Goal: Task Accomplishment & Management: Use online tool/utility

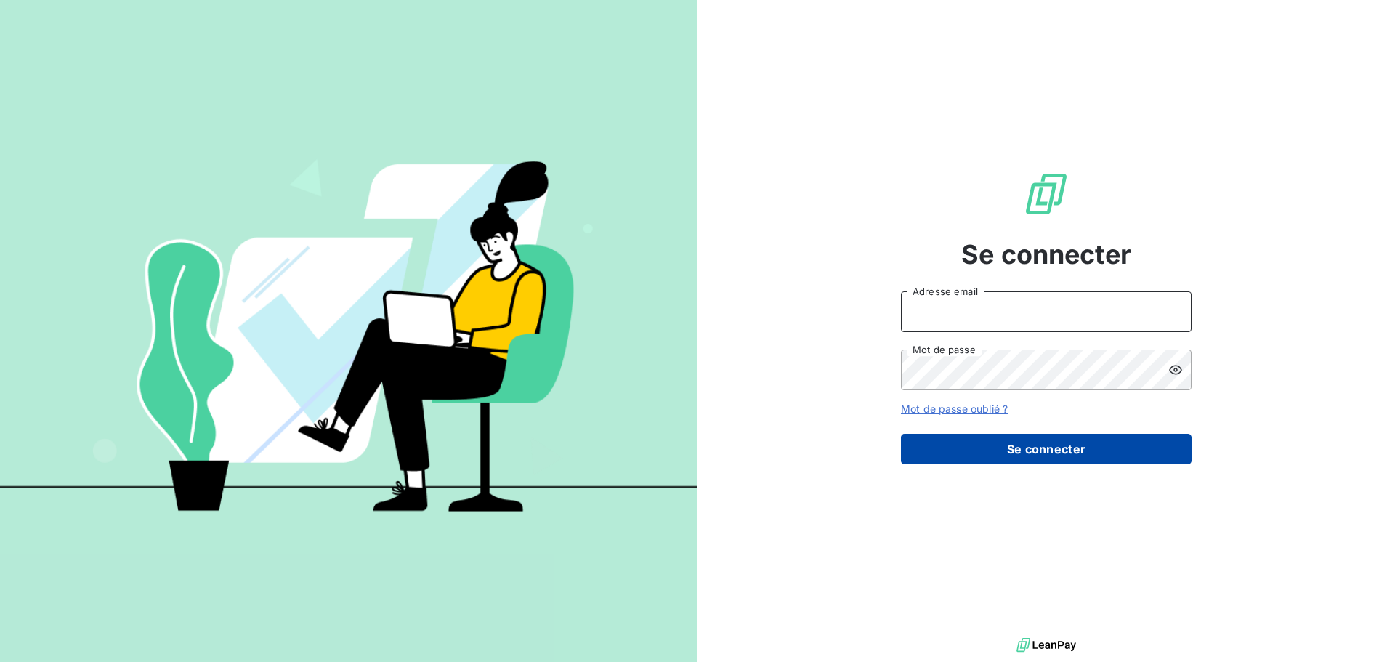
type input "[EMAIL_ADDRESS][DOMAIN_NAME]"
click at [1034, 446] on button "Se connecter" at bounding box center [1046, 449] width 291 height 31
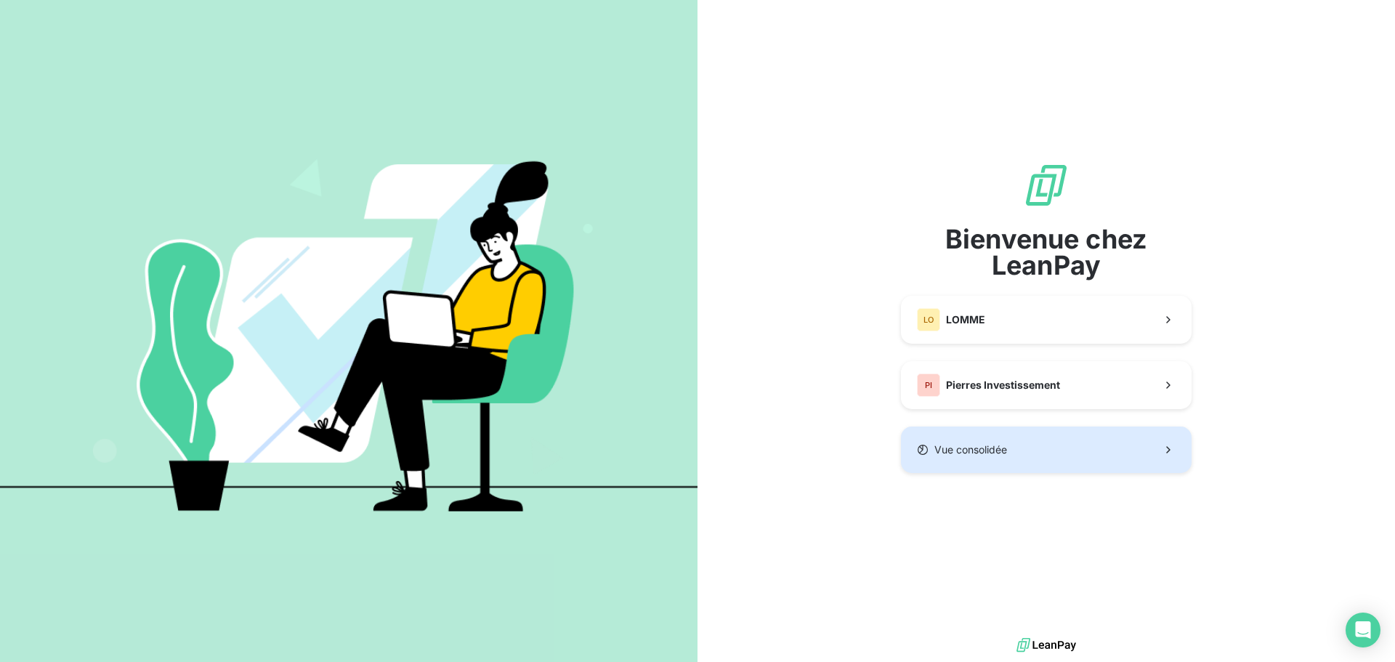
click at [1048, 448] on button "Vue consolidée" at bounding box center [1046, 449] width 291 height 46
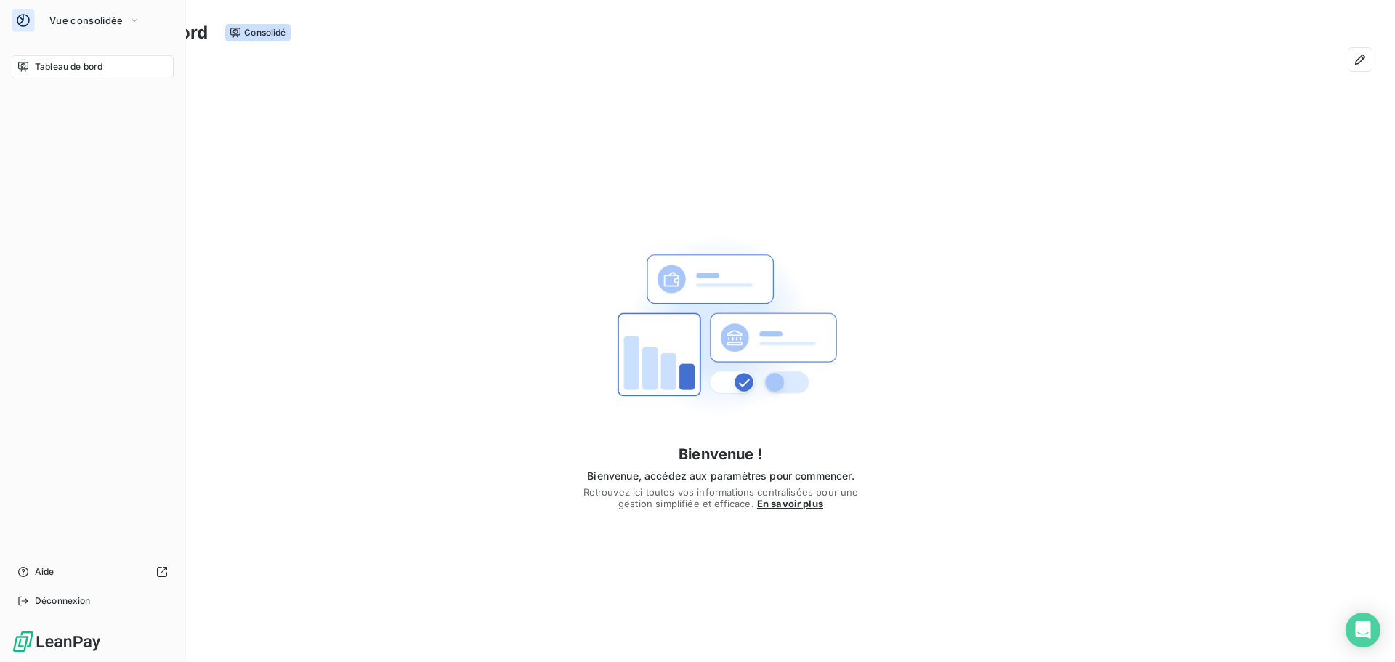
click at [20, 68] on icon at bounding box center [23, 67] width 12 height 12
click at [803, 507] on span "En savoir plus" at bounding box center [790, 504] width 66 height 12
click at [738, 382] on img at bounding box center [720, 326] width 232 height 232
click at [1367, 65] on button "button" at bounding box center [1359, 59] width 23 height 23
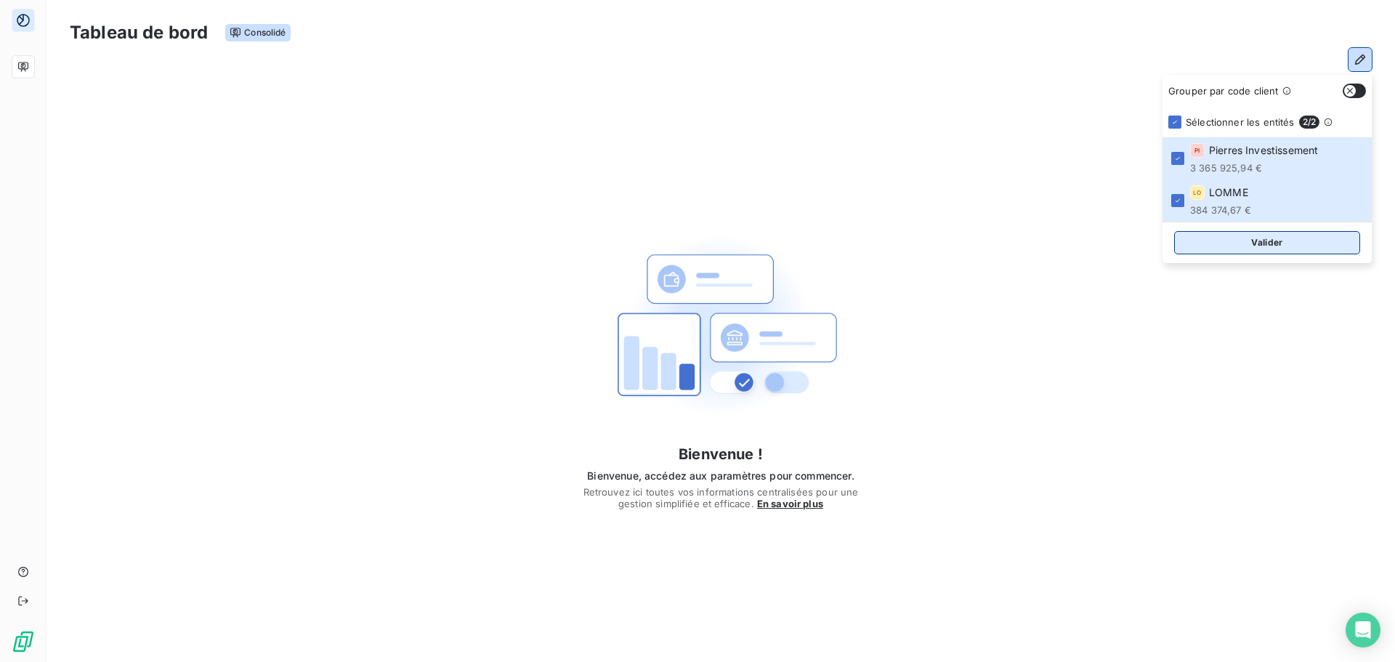
click at [1283, 246] on button "Valider" at bounding box center [1267, 242] width 186 height 23
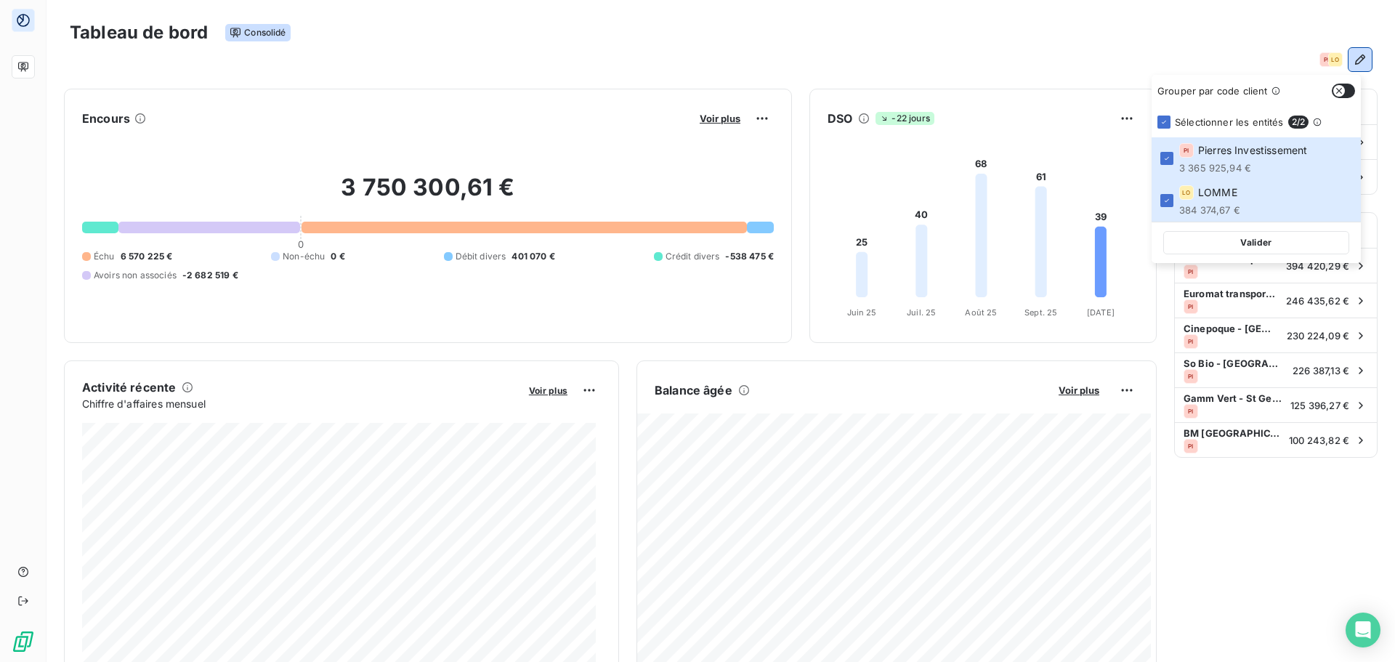
click at [1353, 62] on icon "button" at bounding box center [1360, 59] width 15 height 15
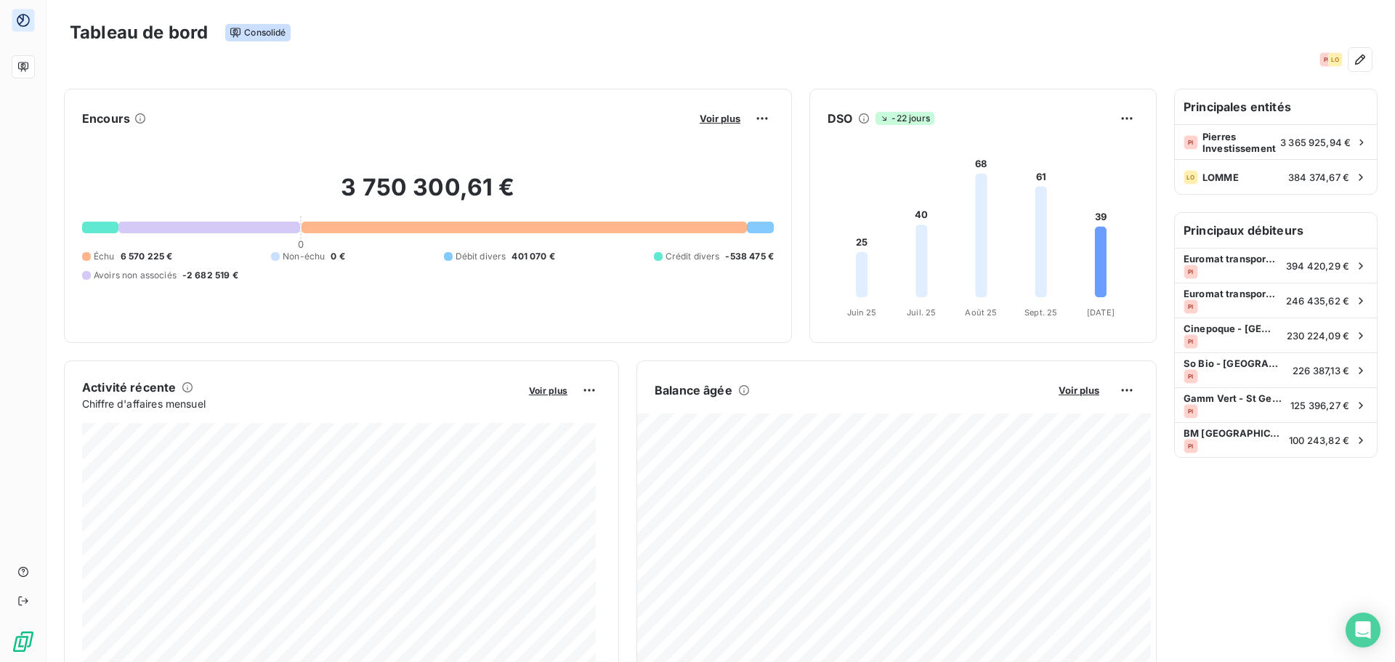
click at [372, 40] on div "Tableau de bord Consolidé" at bounding box center [721, 32] width 1302 height 31
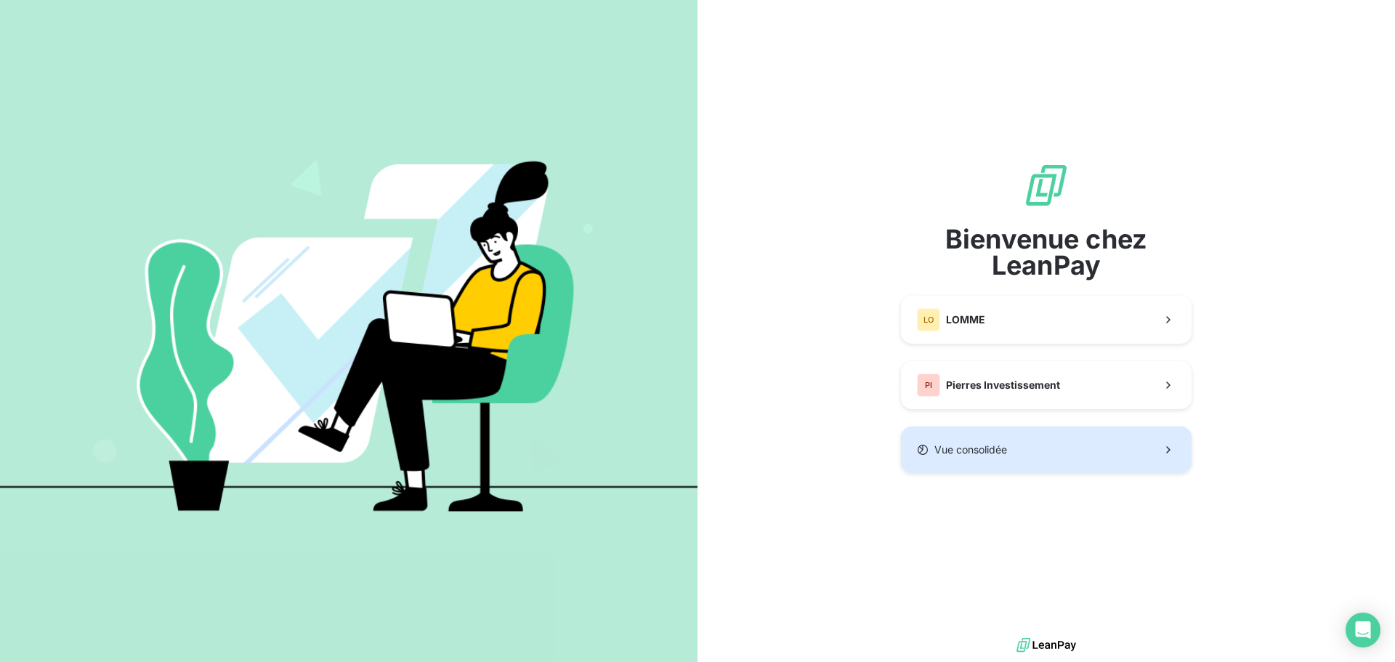
click at [1018, 451] on button "Vue consolidée" at bounding box center [1046, 449] width 291 height 46
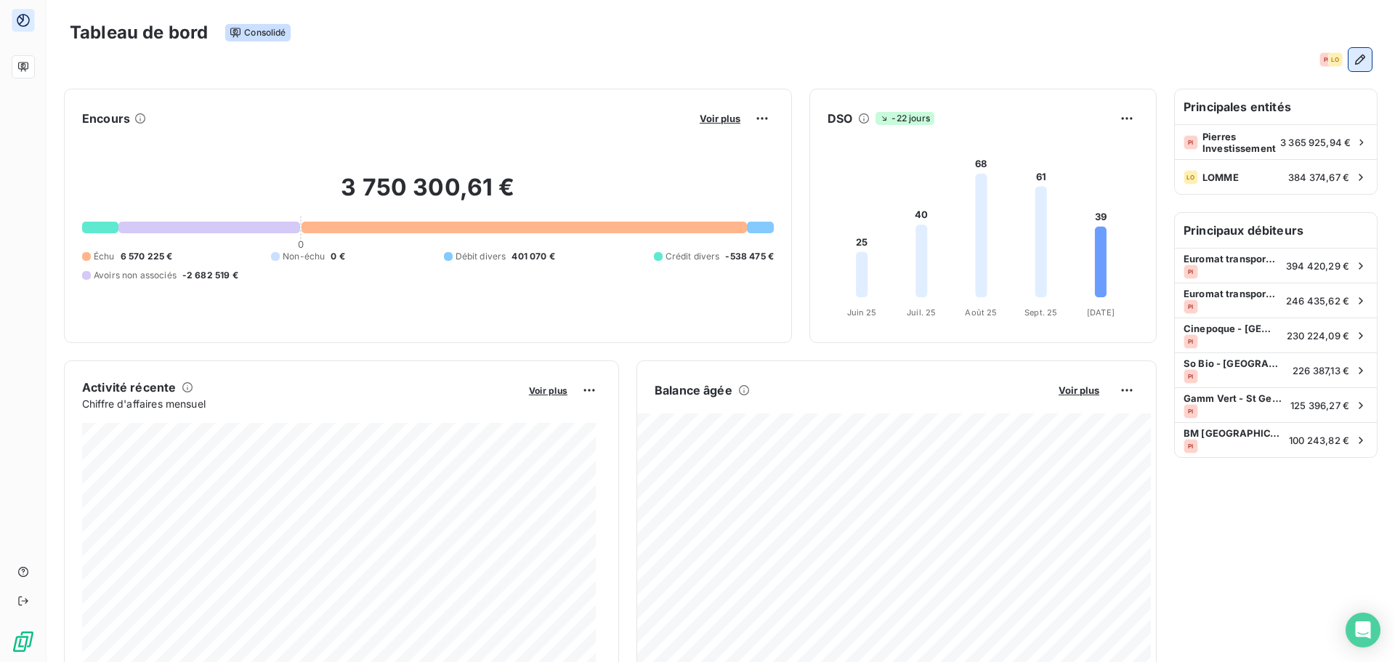
click at [1355, 57] on icon "button" at bounding box center [1360, 59] width 10 height 10
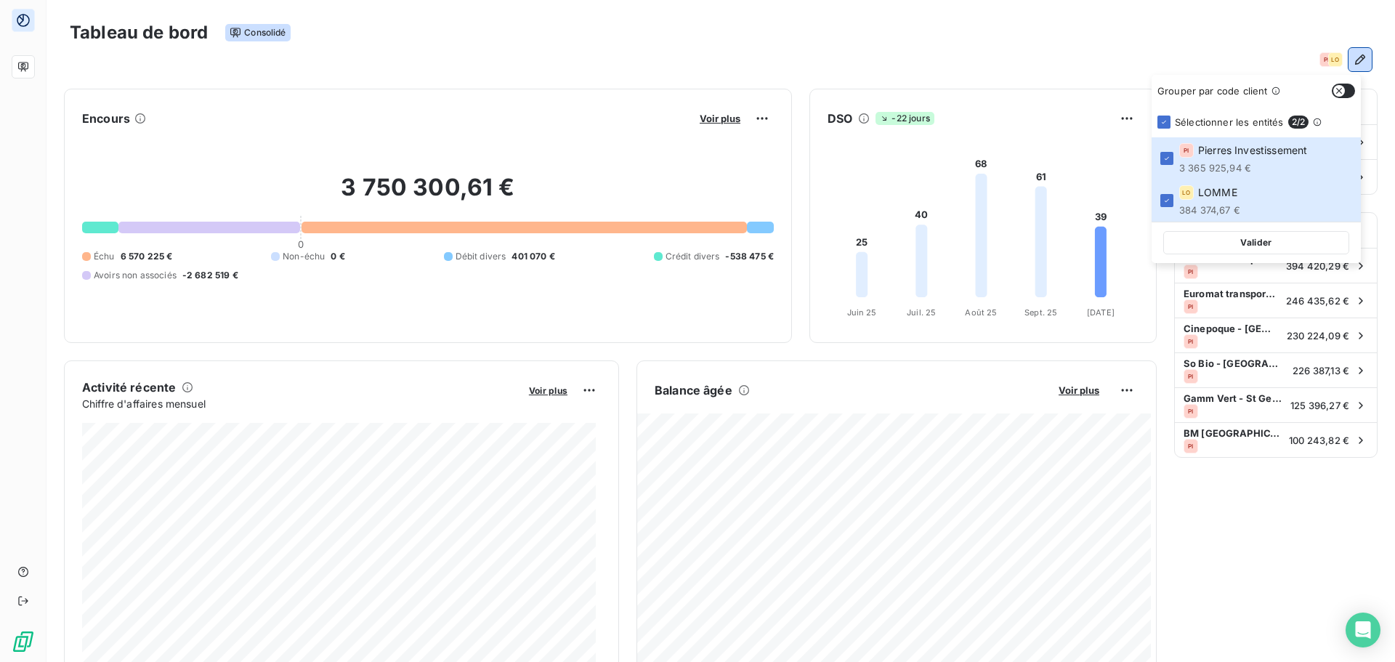
click at [1143, 39] on div "Tableau de bord Consolidé" at bounding box center [721, 32] width 1302 height 31
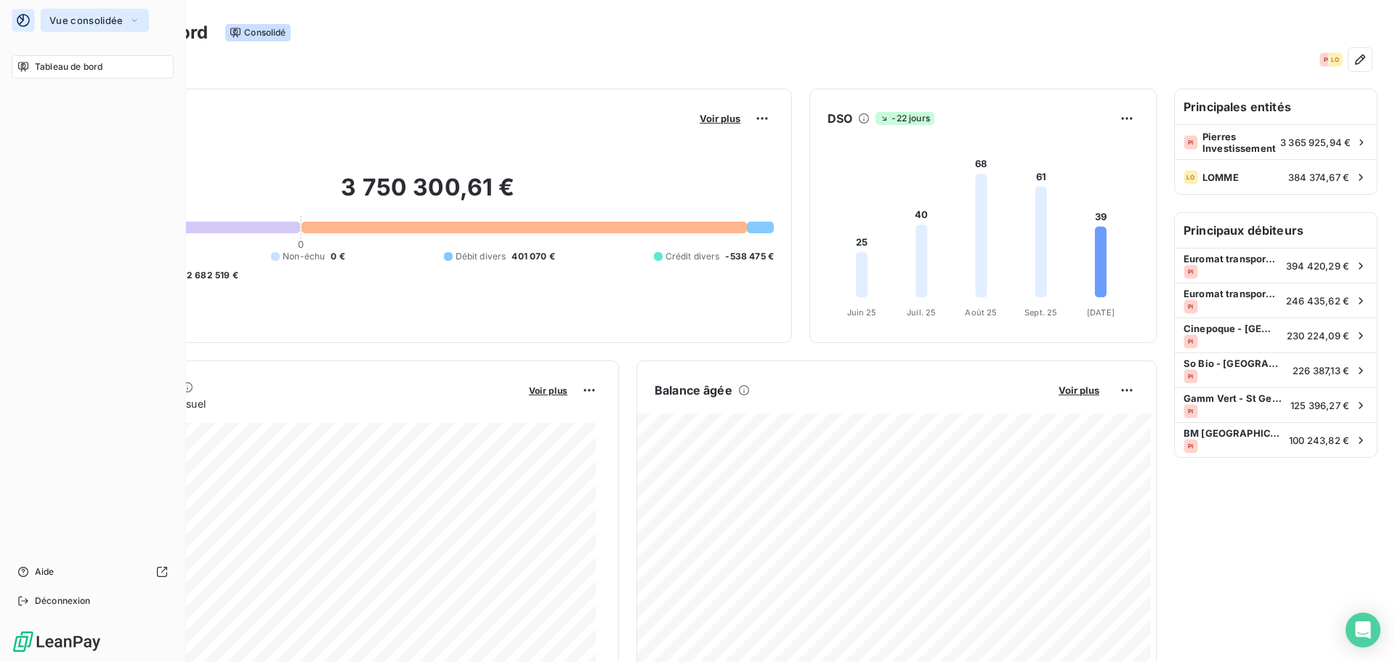
click at [137, 21] on icon "button" at bounding box center [135, 20] width 12 height 15
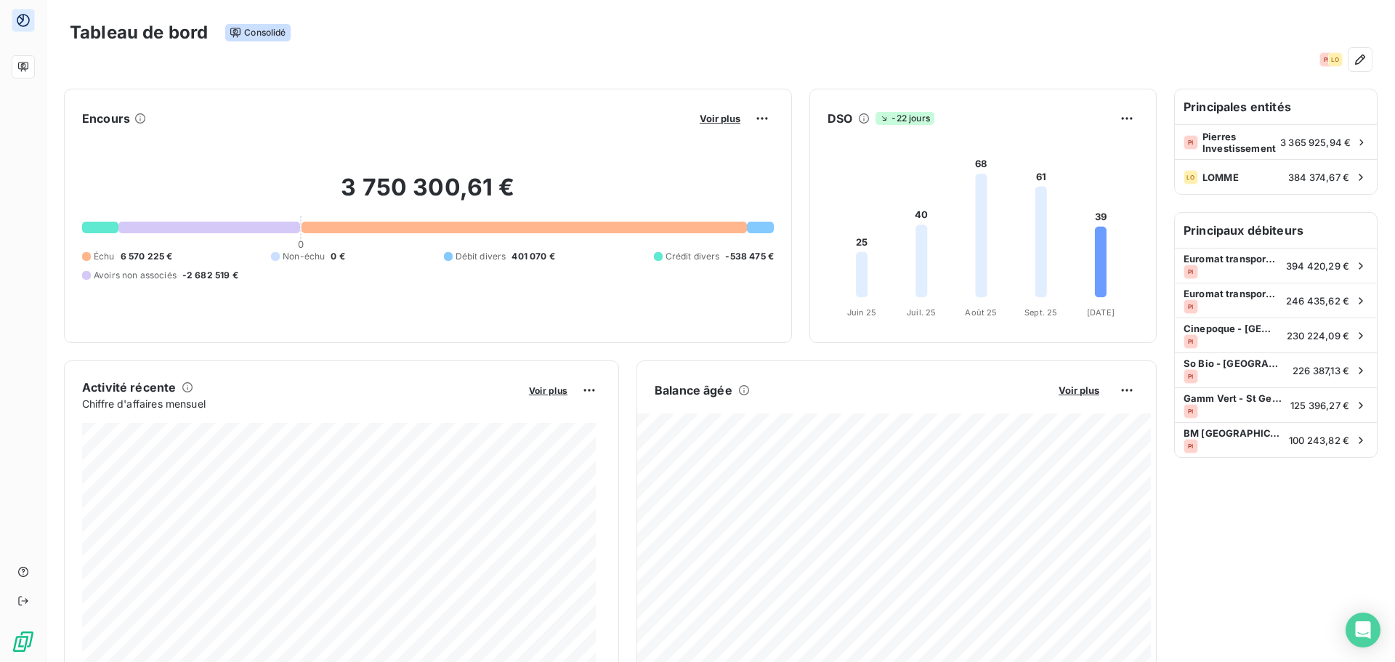
click at [466, 65] on div "PI LO" at bounding box center [721, 59] width 1302 height 23
click at [754, 116] on html "Tableau de bord Consolidé PI LO Encours Voir plus 3 750 300,61 € 0 Échu 6 570 2…" at bounding box center [697, 331] width 1395 height 662
click at [713, 147] on div "Exporter" at bounding box center [719, 150] width 81 height 23
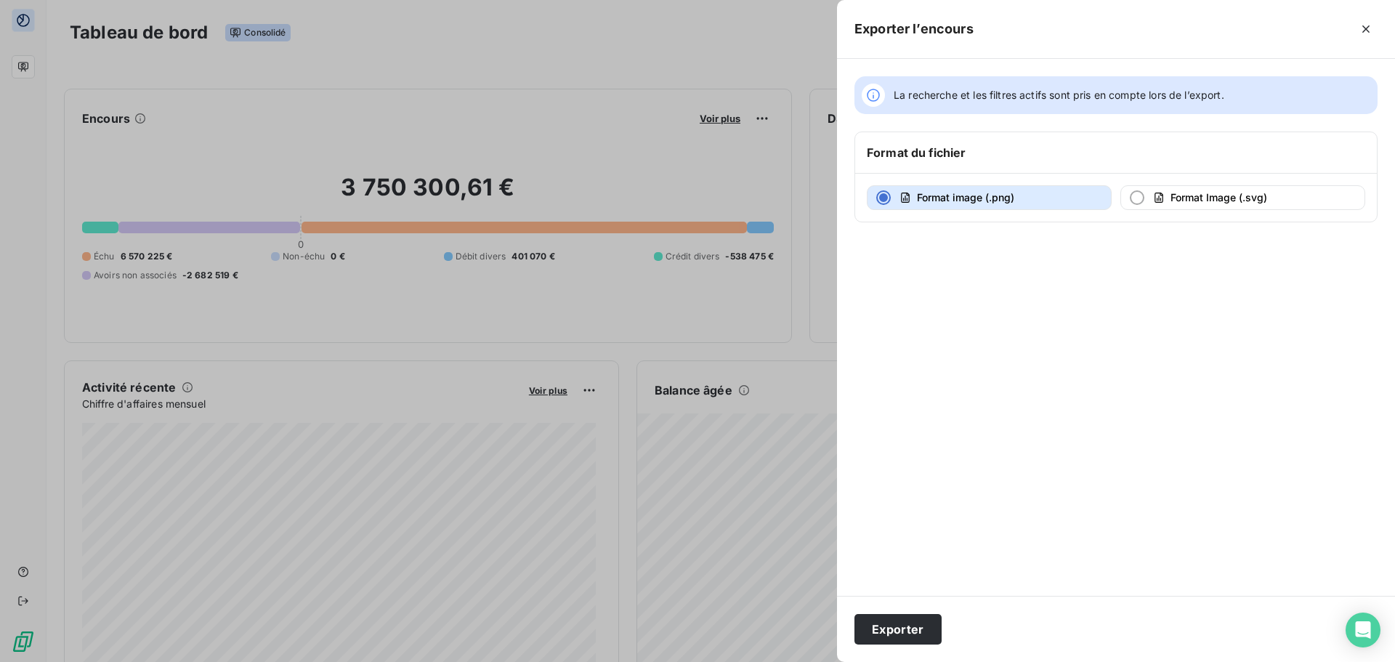
click at [704, 40] on div at bounding box center [697, 331] width 1395 height 662
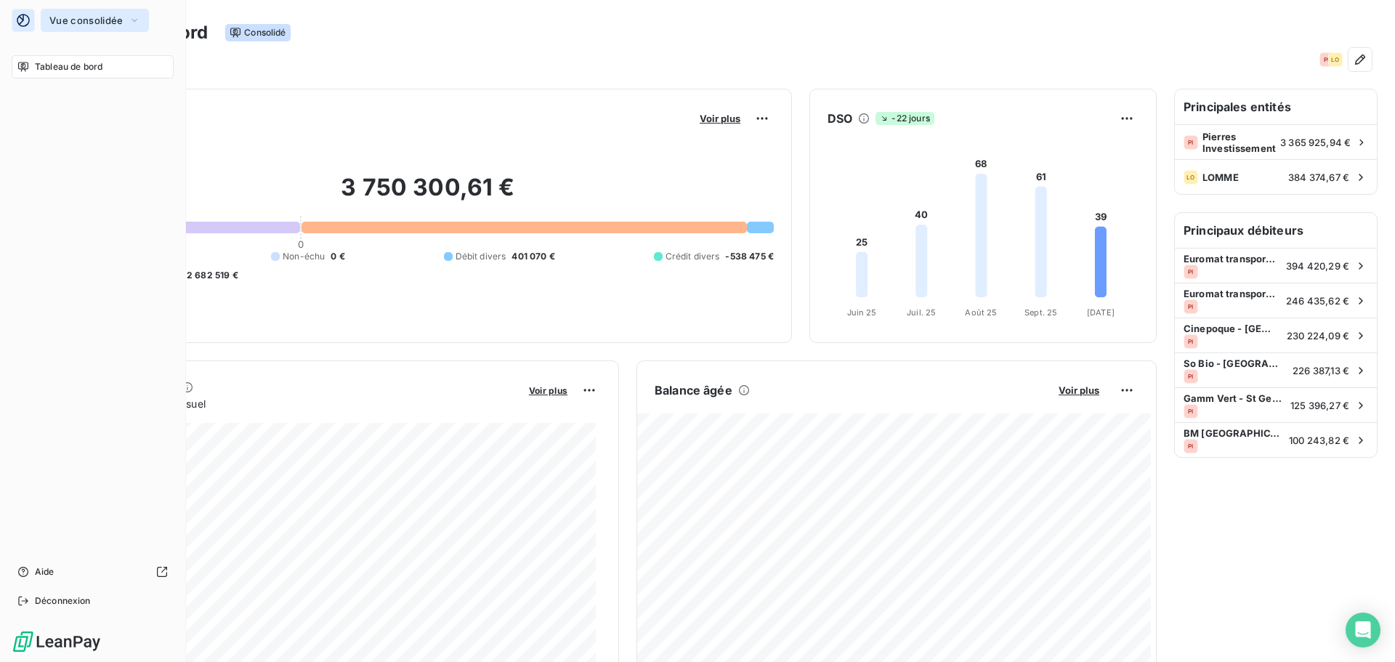
click at [122, 20] on span "Vue consolidée" at bounding box center [85, 21] width 73 height 12
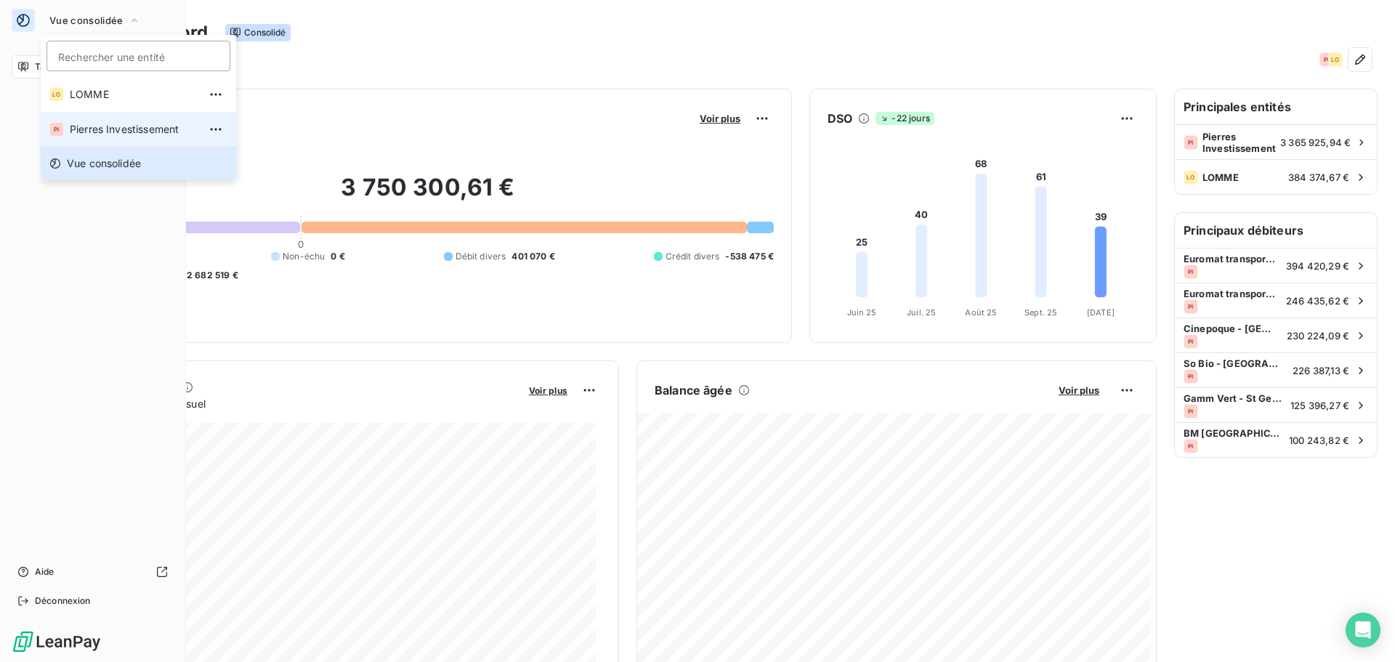
click at [111, 132] on span "Pierres Investissement" at bounding box center [134, 129] width 129 height 15
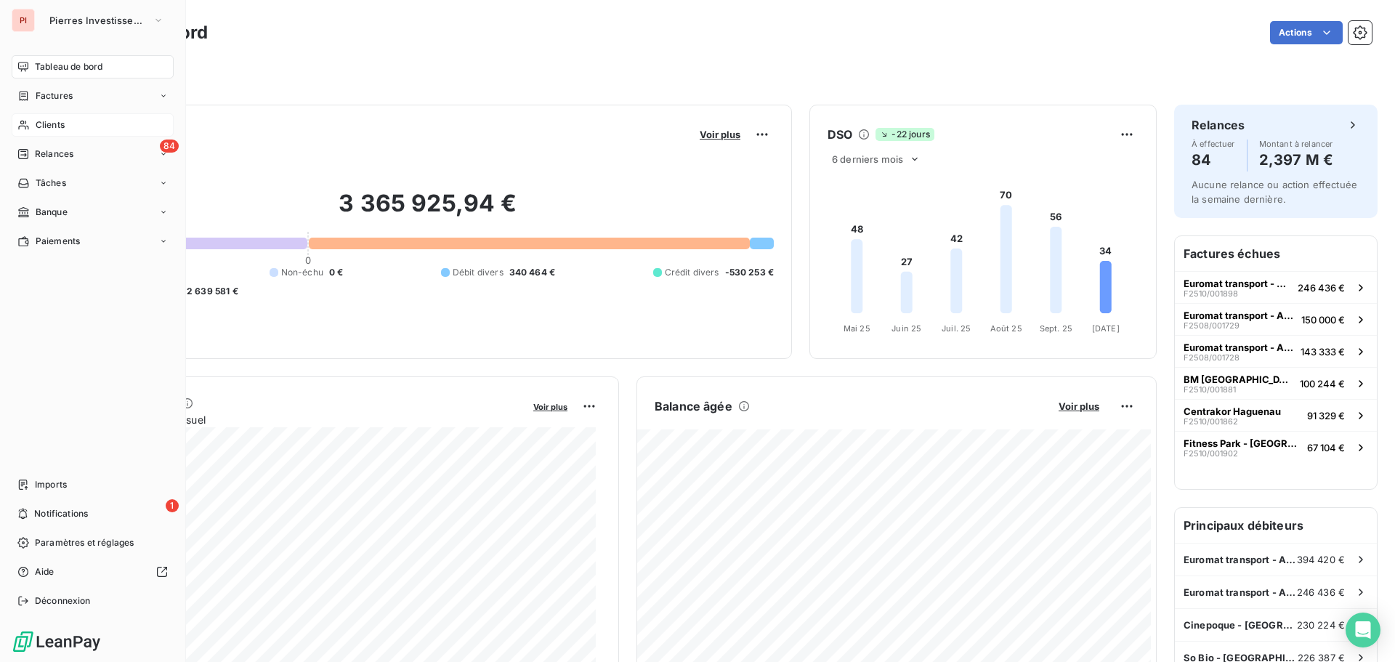
click at [59, 126] on span "Clients" at bounding box center [50, 124] width 29 height 13
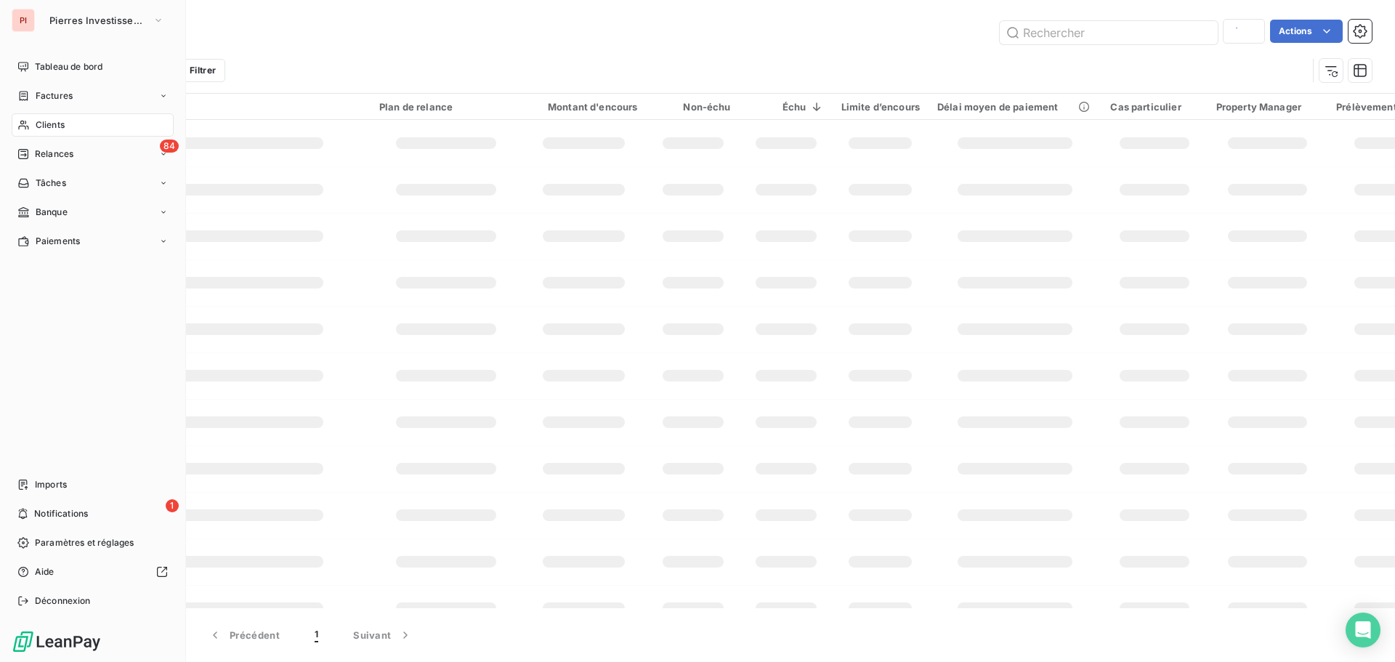
type input "mme"
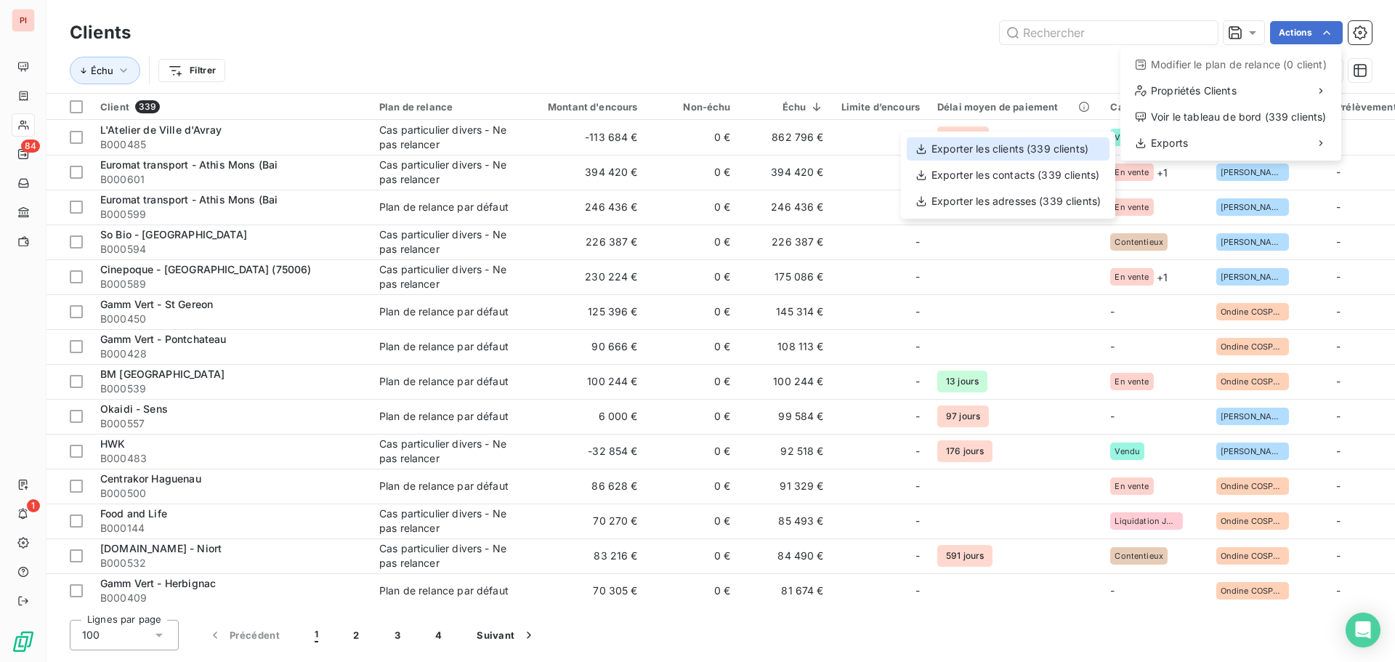
click at [1037, 145] on div "Exporter les clients (339 clients)" at bounding box center [1008, 148] width 203 height 23
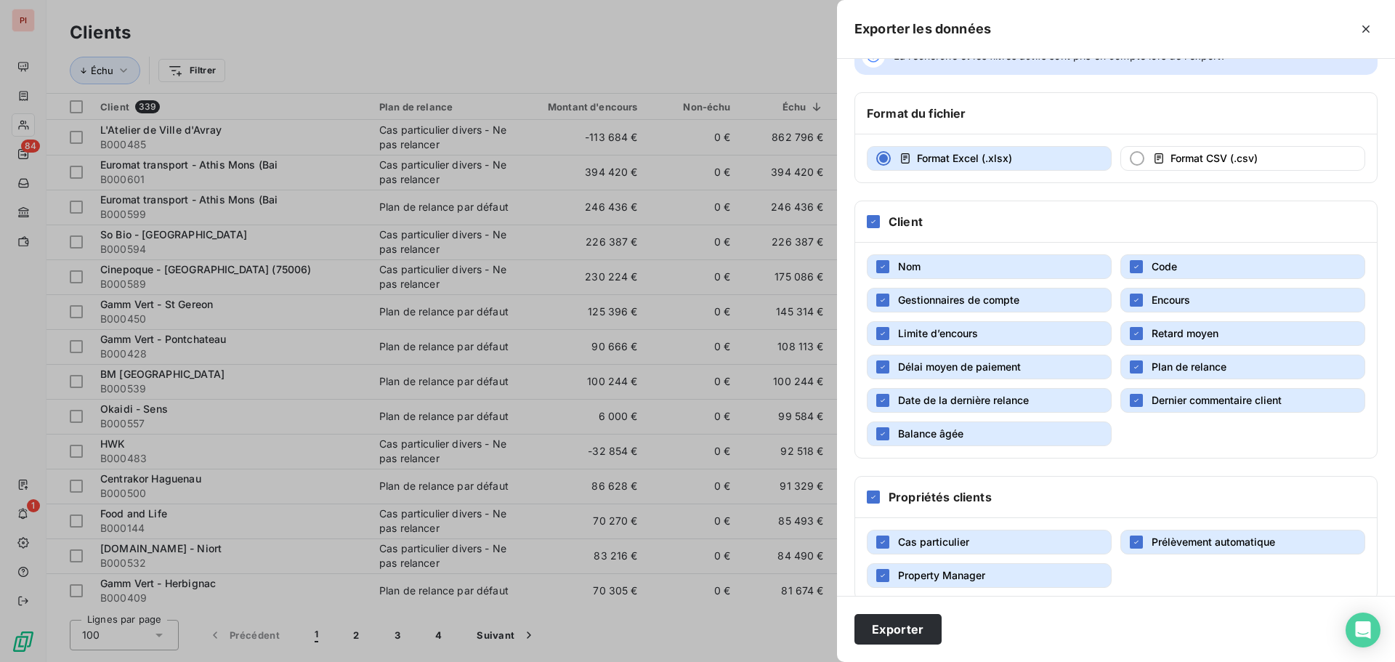
scroll to position [61, 0]
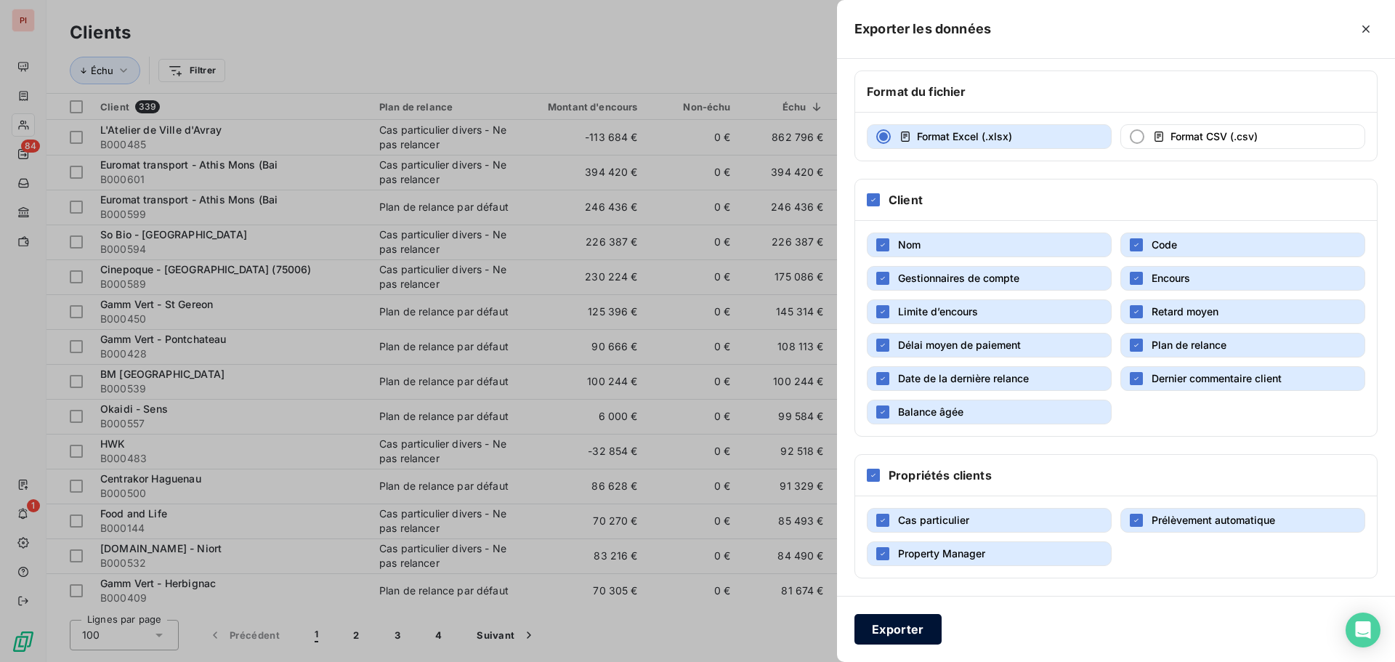
click at [893, 637] on button "Exporter" at bounding box center [897, 629] width 87 height 31
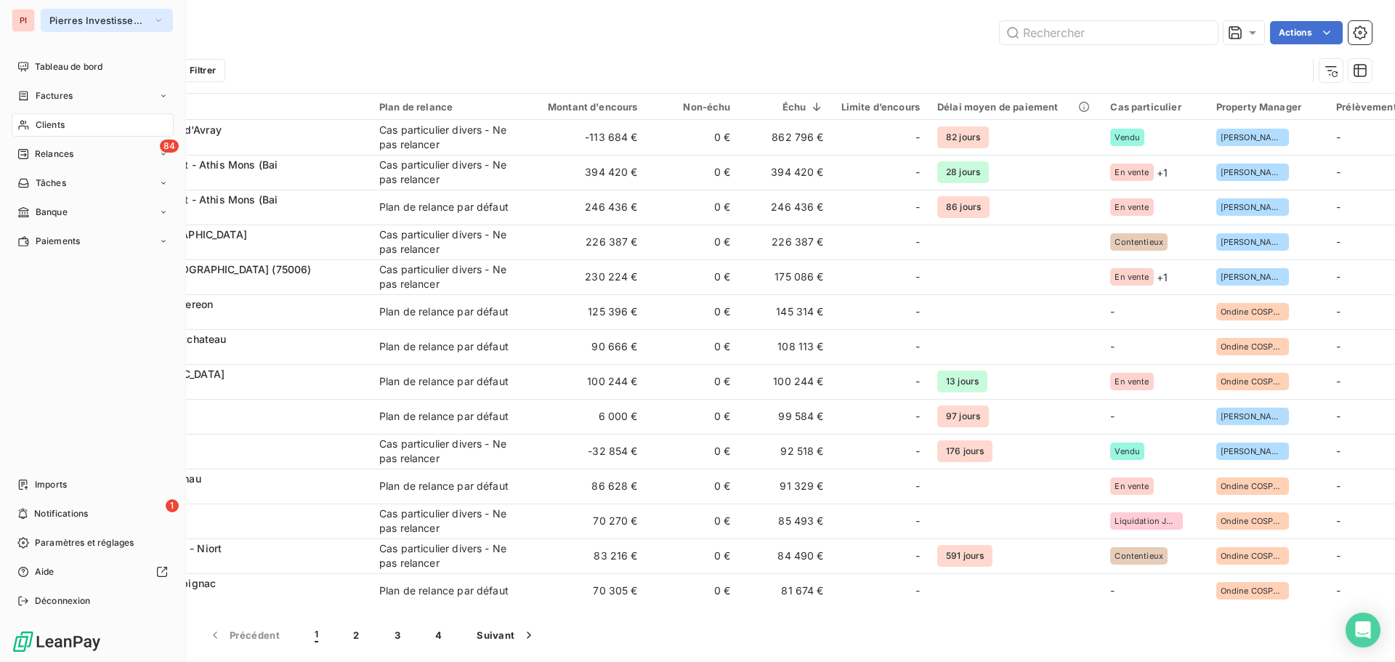
click at [151, 20] on button "Pierres Investissement" at bounding box center [107, 20] width 132 height 23
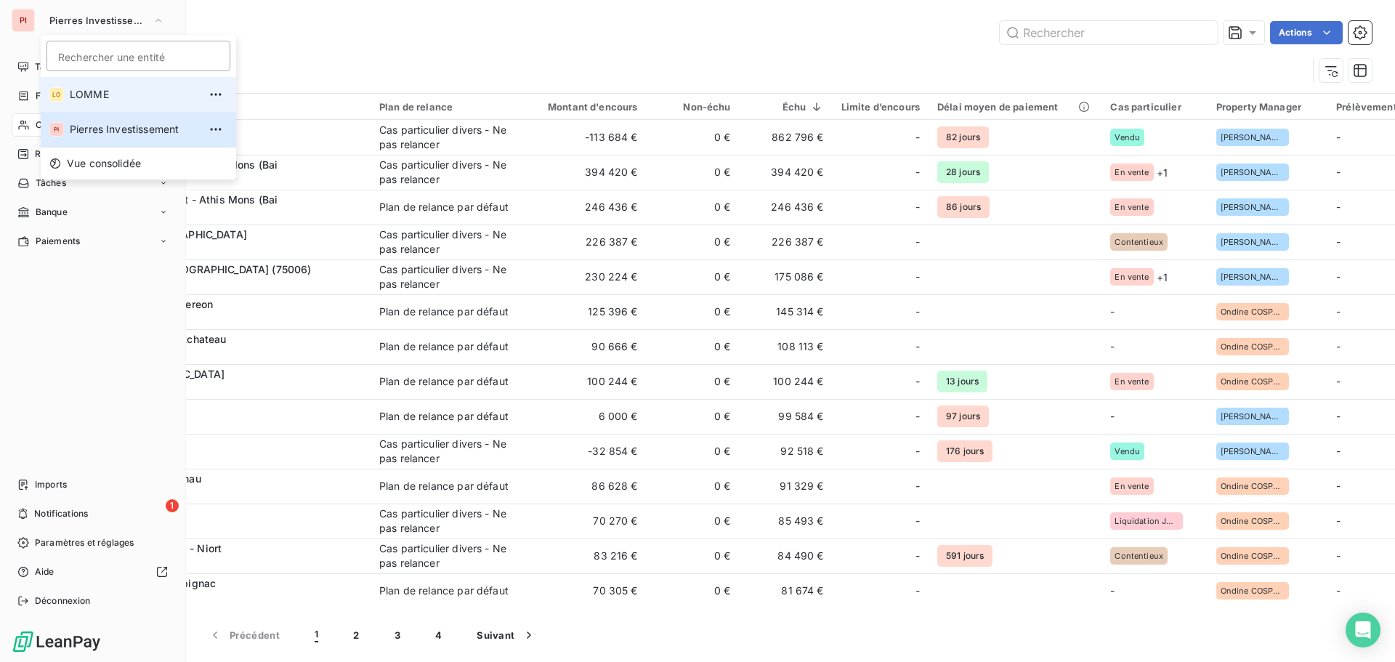
click at [107, 94] on span "LOMME" at bounding box center [134, 94] width 129 height 15
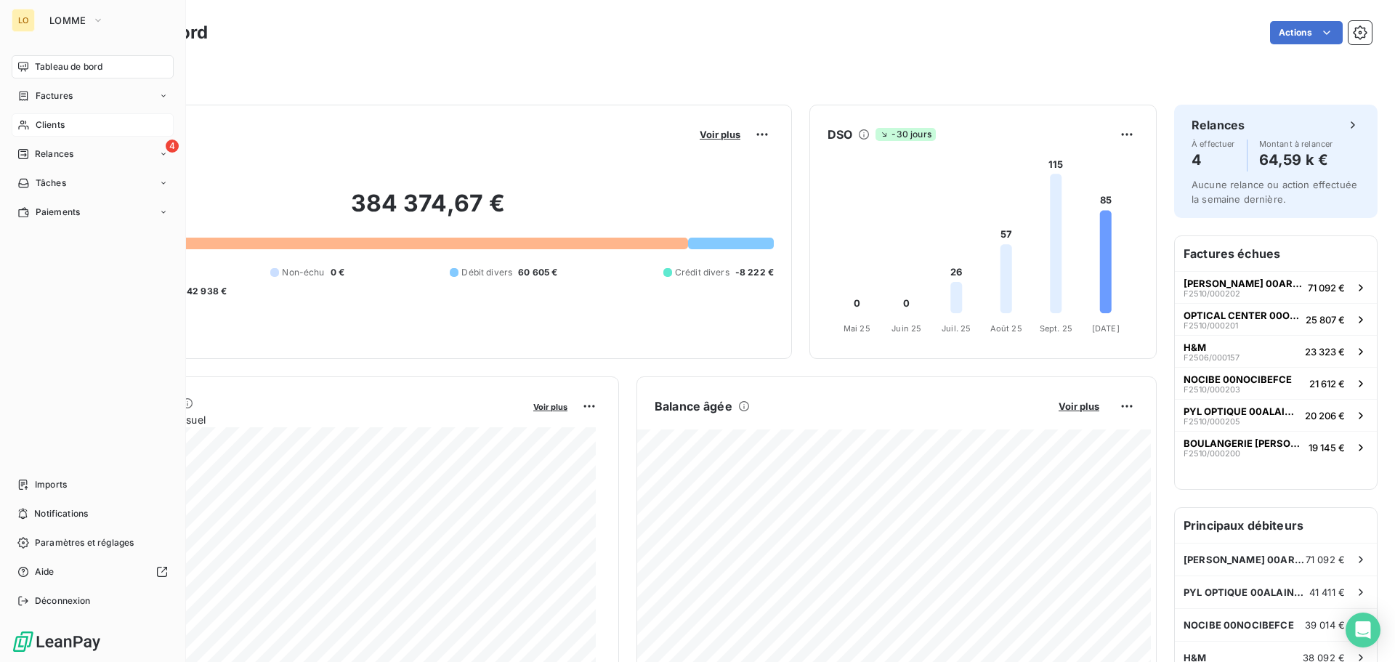
click at [54, 121] on span "Clients" at bounding box center [50, 124] width 29 height 13
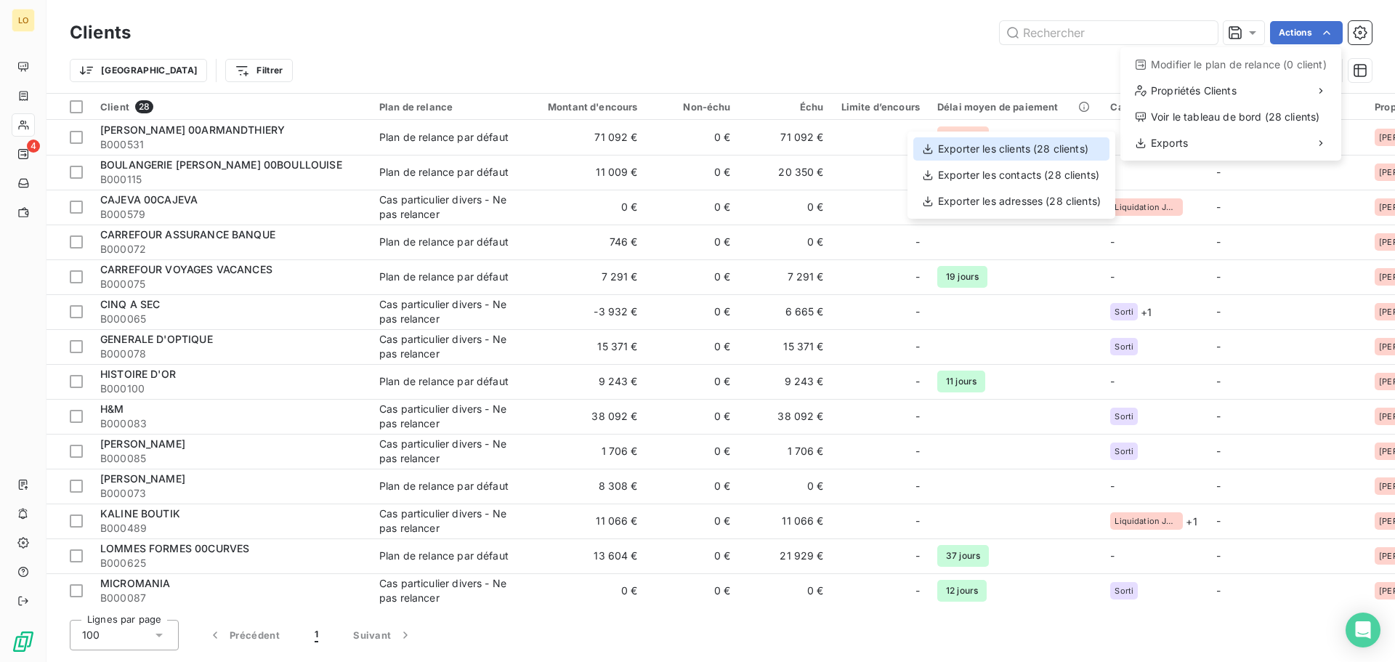
click at [1008, 147] on div "Exporter les clients (28 clients)" at bounding box center [1011, 148] width 196 height 23
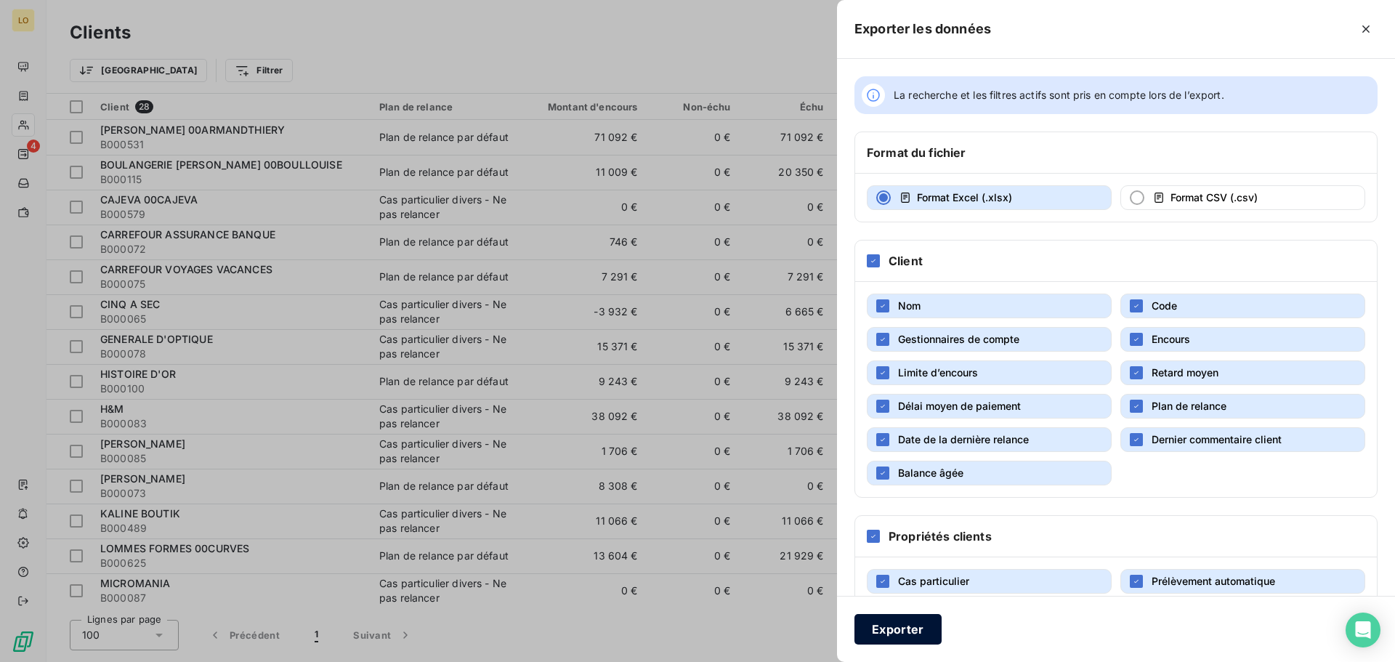
click at [918, 626] on button "Exporter" at bounding box center [897, 629] width 87 height 31
